Goal: Communication & Community: Answer question/provide support

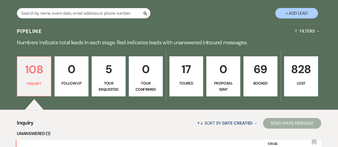
scroll to position [129, 0]
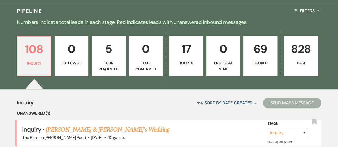
drag, startPoint x: 259, startPoint y: 46, endPoint x: 339, endPoint y: 37, distance: 80.3
click at [259, 46] on link "69 Booked" at bounding box center [260, 56] width 34 height 40
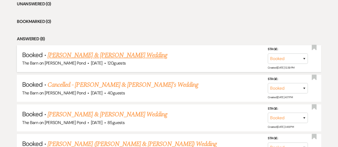
scroll to position [239, 0]
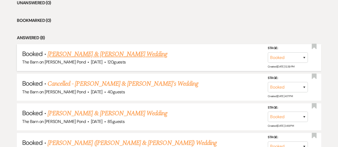
click at [132, 49] on link "[PERSON_NAME] & [PERSON_NAME] Wedding" at bounding box center [108, 54] width 120 height 10
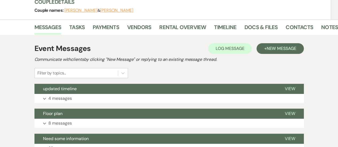
scroll to position [68, 0]
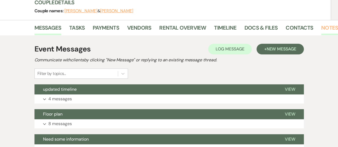
click at [324, 29] on link "Notes" at bounding box center [329, 29] width 17 height 12
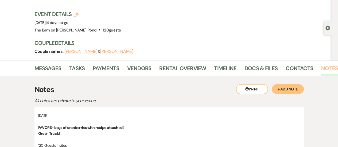
scroll to position [4, 0]
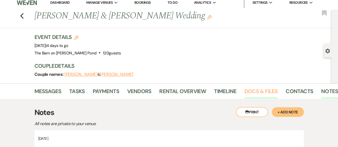
click at [254, 93] on link "Docs & Files" at bounding box center [260, 93] width 33 height 12
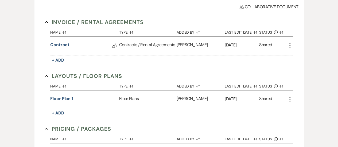
scroll to position [138, 0]
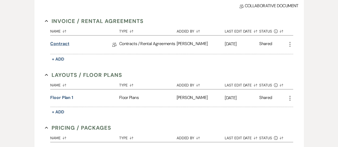
click at [64, 42] on link "Contract" at bounding box center [59, 45] width 19 height 8
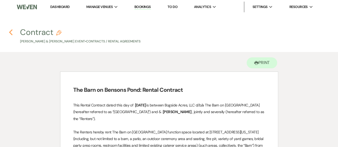
click at [11, 30] on icon "Previous" at bounding box center [11, 32] width 4 height 6
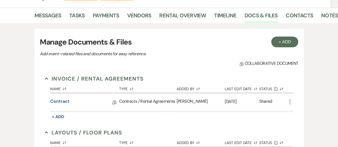
scroll to position [80, 0]
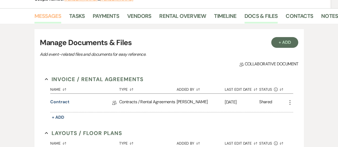
click at [50, 18] on link "Messages" at bounding box center [47, 18] width 27 height 12
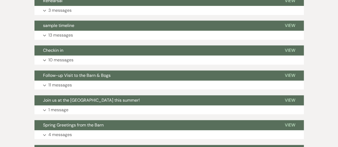
scroll to position [258, 0]
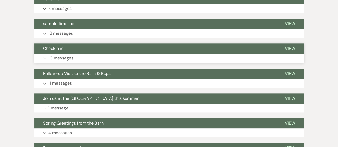
click at [290, 49] on span "View" at bounding box center [290, 49] width 10 height 6
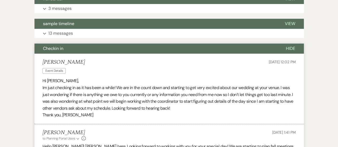
click at [290, 49] on span "Hide" at bounding box center [290, 49] width 9 height 6
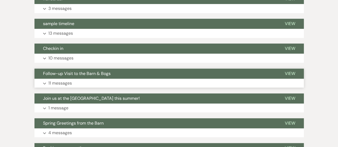
click at [292, 71] on span "View" at bounding box center [290, 74] width 10 height 6
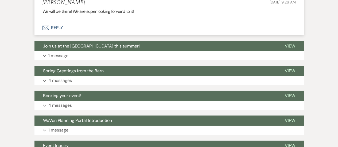
scroll to position [872, 0]
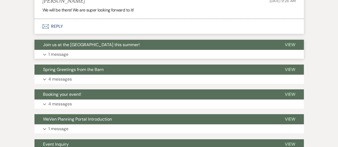
click at [290, 48] on span "View" at bounding box center [290, 45] width 10 height 6
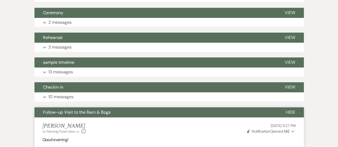
scroll to position [221, 0]
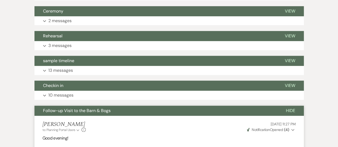
click at [290, 111] on span "Hide" at bounding box center [290, 111] width 9 height 6
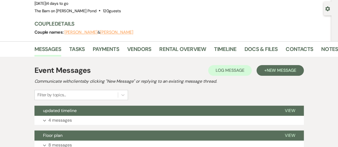
scroll to position [42, 0]
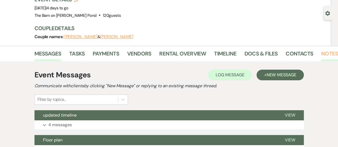
click at [321, 54] on link "Notes" at bounding box center [329, 55] width 17 height 12
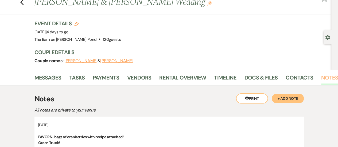
scroll to position [17, 0]
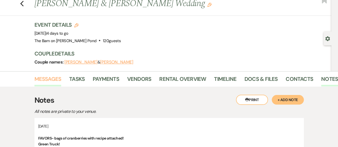
click at [50, 81] on link "Messages" at bounding box center [47, 81] width 27 height 12
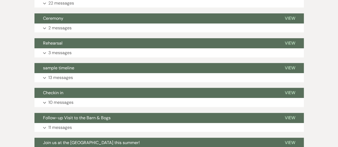
scroll to position [215, 0]
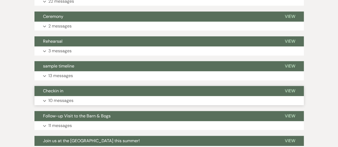
click at [289, 89] on span "View" at bounding box center [290, 91] width 10 height 6
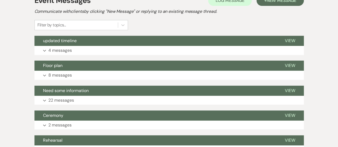
scroll to position [108, 0]
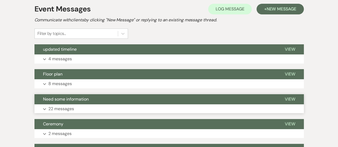
click at [54, 101] on span "Need some information" at bounding box center [66, 99] width 46 height 6
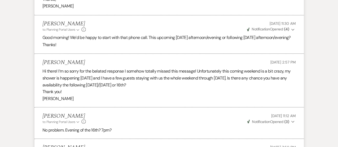
scroll to position [1154, 0]
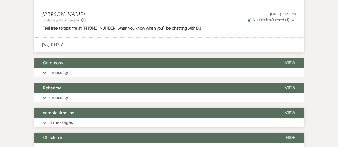
click at [68, 119] on p "13 messages" at bounding box center [60, 122] width 25 height 7
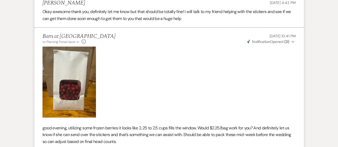
scroll to position [1630, 0]
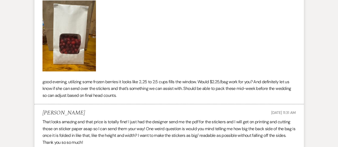
click at [233, 72] on p at bounding box center [168, 36] width 253 height 71
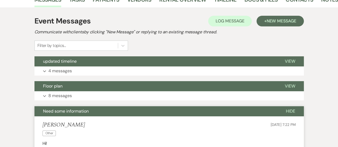
scroll to position [103, 0]
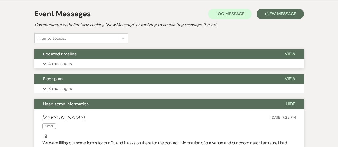
click at [55, 63] on p "4 messages" at bounding box center [59, 63] width 23 height 7
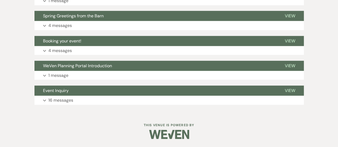
scroll to position [2793, 0]
click at [56, 53] on p "4 messages" at bounding box center [59, 50] width 23 height 7
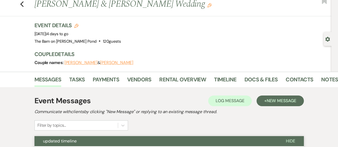
scroll to position [3, 0]
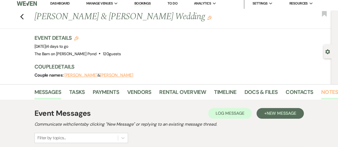
click at [325, 91] on link "Notes" at bounding box center [329, 94] width 17 height 12
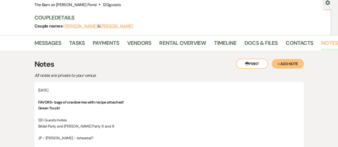
scroll to position [49, 0]
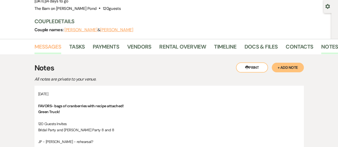
click at [42, 46] on link "Messages" at bounding box center [47, 48] width 27 height 12
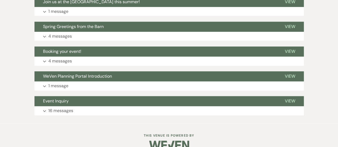
scroll to position [357, 0]
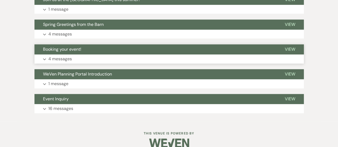
click at [63, 54] on button "Booking your event!" at bounding box center [155, 49] width 242 height 10
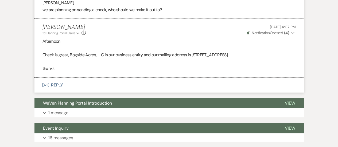
scroll to position [603, 0]
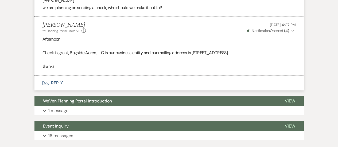
click at [57, 80] on button "Envelope Reply" at bounding box center [168, 83] width 269 height 15
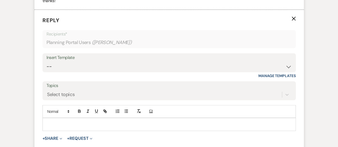
scroll to position [669, 0]
click at [84, 121] on p at bounding box center [169, 124] width 245 height 6
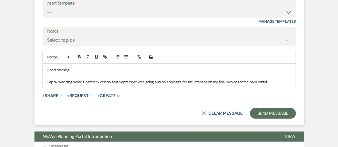
scroll to position [725, 0]
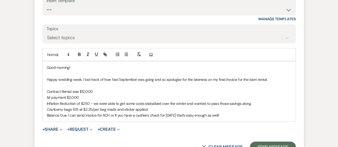
click at [47, 107] on p "Cranberry bags 105 at $2.25/per bag made and sticker applied." at bounding box center [169, 110] width 245 height 6
click at [153, 105] on p "Inflation Reduction of $250 - we were able to get some costs stabalized over th…" at bounding box center [169, 104] width 245 height 6
click at [135, 101] on p "Inflation Reduction of $250 - we were able to get some costs stabilized over th…" at bounding box center [169, 104] width 245 height 6
click at [141, 103] on p "Inflation Reduction of $250 - we were able to get some overhad costs stabilized…" at bounding box center [169, 104] width 245 height 6
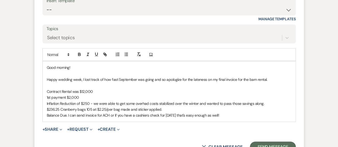
click at [141, 103] on p "Inflation Reduction of $250 - we were able to get some overhad costs stabilized…" at bounding box center [169, 104] width 245 height 6
click at [45, 94] on div "Good morning! Happy wedding week, I lost track of how fast September was going …" at bounding box center [169, 91] width 253 height 60
click at [44, 106] on div "Good morning! Happy wedding week, I lost track of how fast September was going …" at bounding box center [169, 91] width 253 height 60
click at [45, 103] on div "Good morning! Happy wedding week, I lost track of how fast September was going …" at bounding box center [169, 91] width 253 height 60
click at [45, 108] on div "Good morning! Happy wedding week, I lost track of how fast September was going …" at bounding box center [169, 91] width 253 height 60
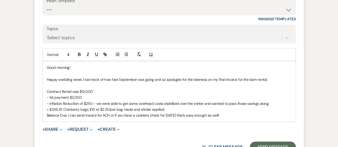
click at [44, 116] on div "Good morning! Happy wedding week, I lost track of how fast September was going …" at bounding box center [169, 91] width 253 height 60
click at [239, 115] on p "$9,986.25 Balance Due. I can send invoice for ACH or if you have a cashiers che…" at bounding box center [169, 115] width 245 height 6
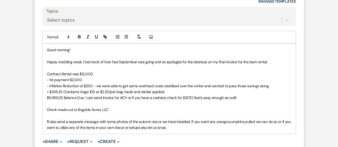
scroll to position [752, 0]
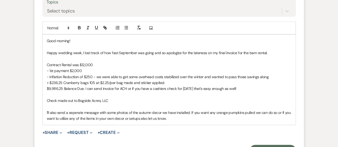
click at [77, 111] on p "I'll also send a seperate message with some photos of the autumn decor we have …" at bounding box center [169, 116] width 245 height 12
click at [172, 117] on p "I'll also send a separate message with some photos of the autumn decor we have …" at bounding box center [169, 116] width 245 height 12
click at [226, 113] on p "I'll also send a separate message with some photos of the autumn decor we have …" at bounding box center [169, 116] width 245 height 12
click at [219, 117] on p "I'll also send a separate message with some photos of the autumn decor we have …" at bounding box center [169, 116] width 245 height 12
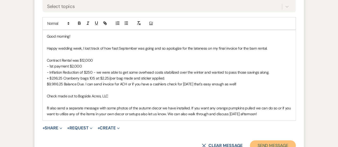
click at [277, 143] on button "Send Message" at bounding box center [273, 145] width 46 height 11
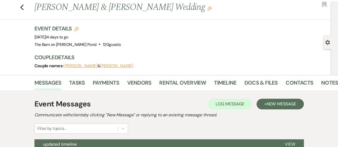
scroll to position [0, 0]
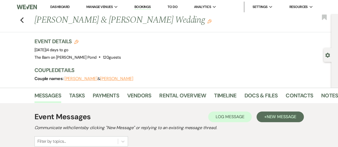
click at [64, 4] on li "Dashboard" at bounding box center [60, 7] width 25 height 11
click at [61, 7] on link "Dashboard" at bounding box center [59, 7] width 19 height 5
